Goal: Task Accomplishment & Management: Use online tool/utility

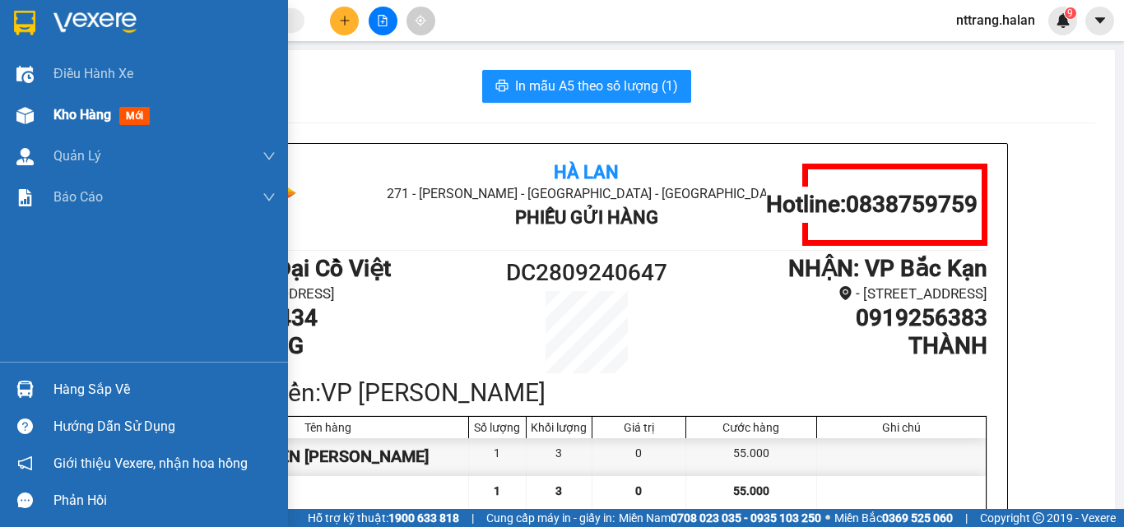
drag, startPoint x: 59, startPoint y: 115, endPoint x: 86, endPoint y: 116, distance: 27.2
click at [60, 116] on span "Kho hàng" at bounding box center [82, 115] width 58 height 16
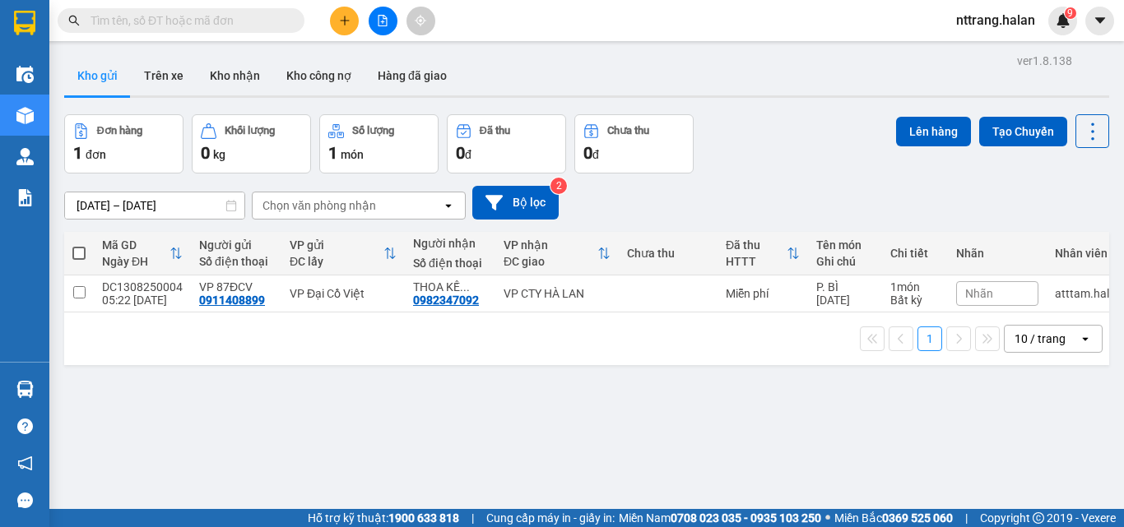
click at [80, 249] on span at bounding box center [78, 253] width 13 height 13
click at [79, 245] on input "checkbox" at bounding box center [79, 245] width 0 height 0
checkbox input "true"
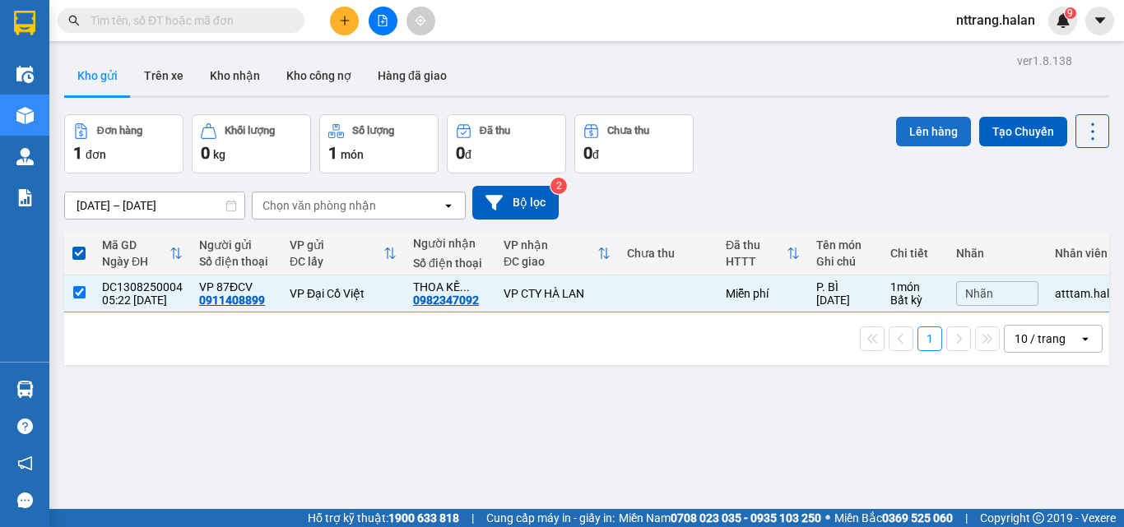
click at [938, 141] on button "Lên hàng" at bounding box center [933, 132] width 75 height 30
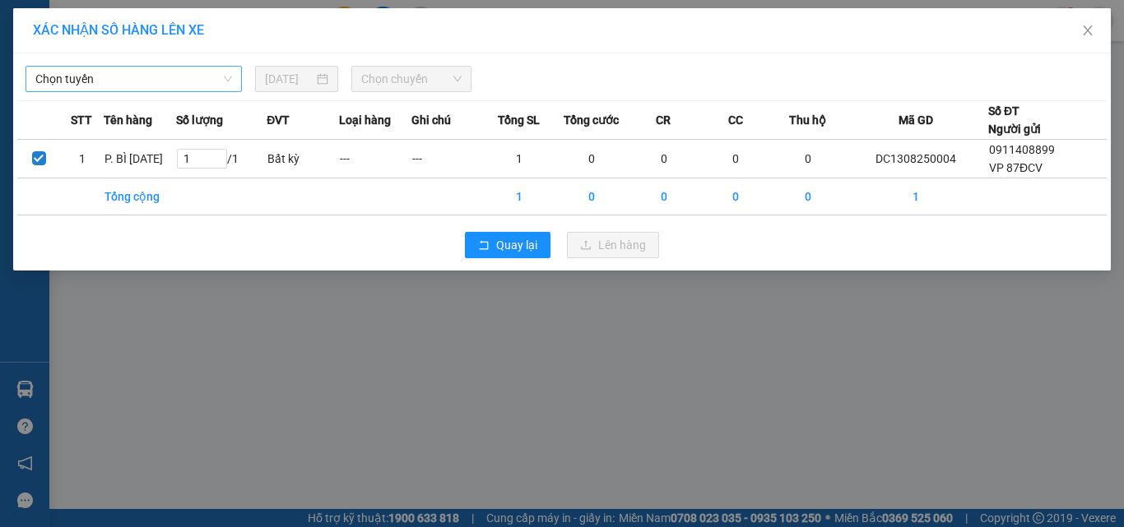
click at [78, 76] on span "Chọn tuyến" at bounding box center [133, 79] width 197 height 25
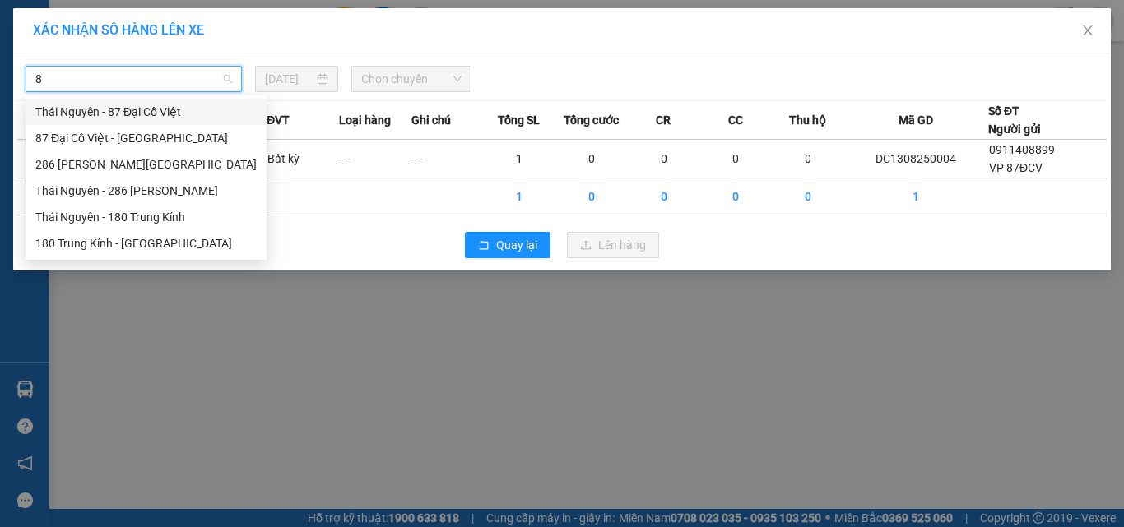
type input "87"
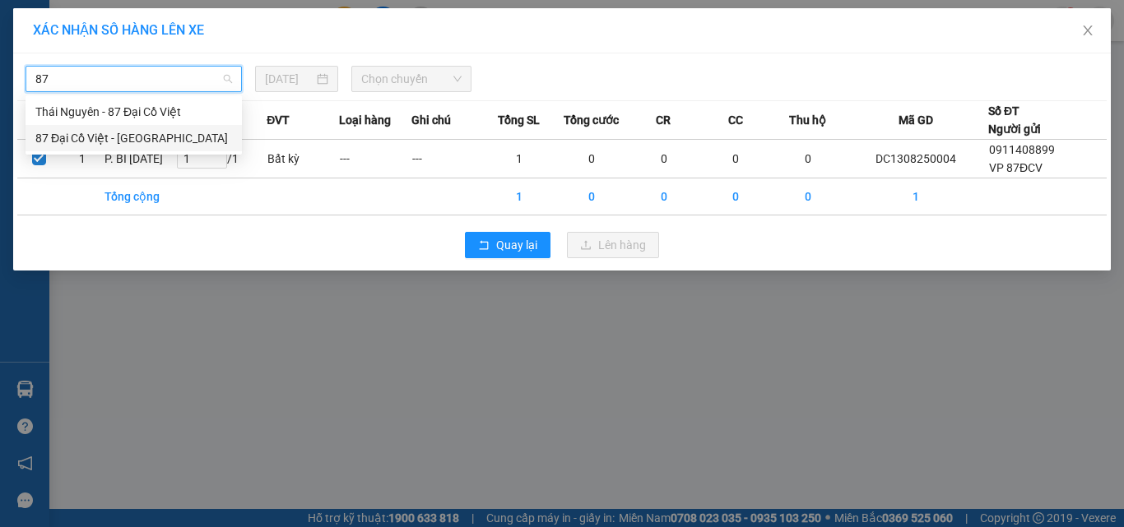
click at [58, 134] on div "87 Đại Cồ Việt - Thái Nguyên" at bounding box center [133, 138] width 197 height 18
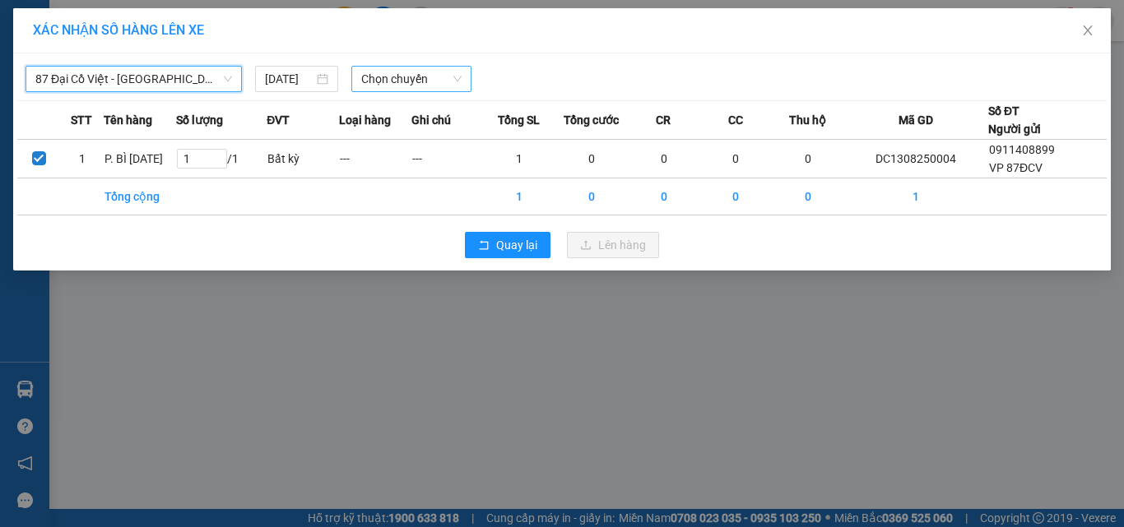
click at [421, 78] on span "Chọn chuyến" at bounding box center [411, 79] width 101 height 25
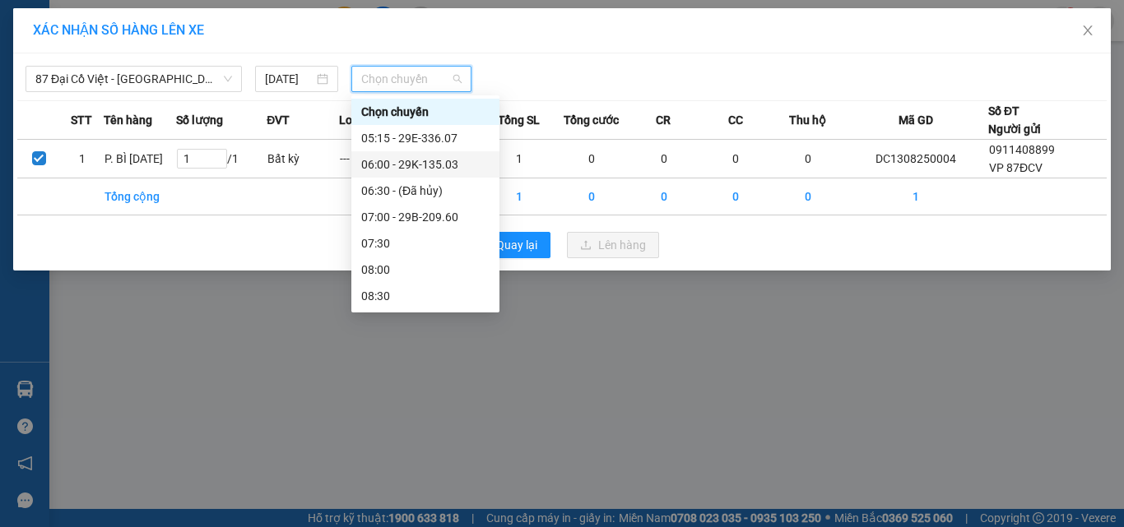
drag, startPoint x: 429, startPoint y: 161, endPoint x: 542, endPoint y: 216, distance: 125.4
click at [431, 161] on div "06:00 - 29K-135.03" at bounding box center [425, 164] width 128 height 18
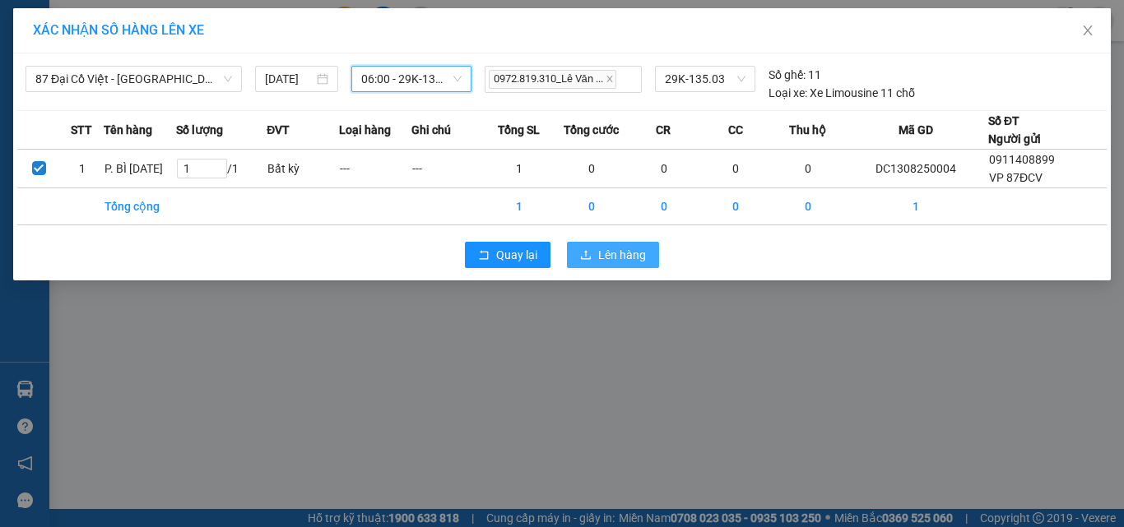
click at [616, 247] on span "Lên hàng" at bounding box center [622, 255] width 48 height 18
